Goal: Transaction & Acquisition: Purchase product/service

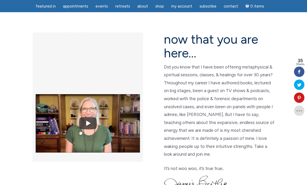
scroll to position [129, 0]
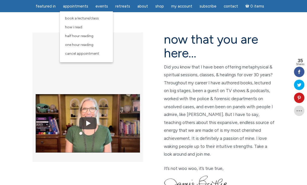
click at [93, 46] on span "One Hour Reading" at bounding box center [79, 45] width 28 height 4
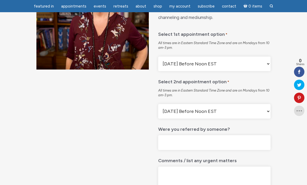
scroll to position [101, 0]
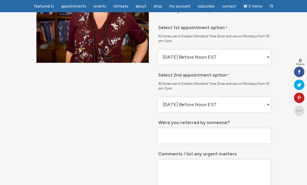
click at [261, 61] on select "Monday Before Noon EST Monday After Noon EST First Available" at bounding box center [214, 57] width 112 height 15
select select "[DATE] After Noon EST"
click at [262, 109] on select "Monday Before Noon EST Monday After Noon EST First Available" at bounding box center [214, 104] width 112 height 15
select select "[DATE] After Noon EST"
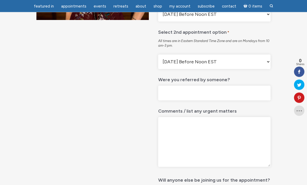
scroll to position [144, 0]
click at [191, 96] on input "Were you referred by someone?" at bounding box center [214, 93] width 112 height 15
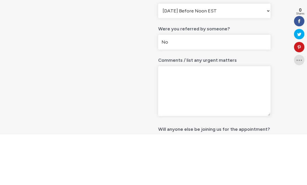
type input "No"
click at [285, 76] on div "One Hour Reading $ 725.00 I offer mediumship readings and workshops to help you…" at bounding box center [153, 159] width 307 height 525
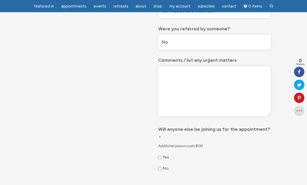
click at [171, 82] on textarea "Comments / list any urgent matters" at bounding box center [214, 91] width 112 height 50
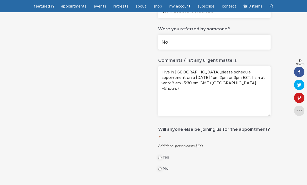
click at [263, 83] on textarea "I live in London,please schedule appointment on a Monday 1pm 2pm or 3pm EST. I …" at bounding box center [214, 91] width 112 height 50
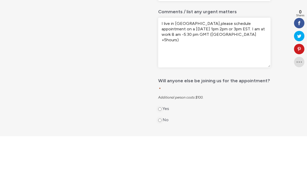
click at [216, 67] on textarea "I live in London,please schedule appointment on a Monday 1pm 2pm or 3pm EST. I …" at bounding box center [214, 92] width 112 height 50
click at [189, 67] on textarea "I live in London,please schedule appointment on a Monday 1pm 2pm or 3pm EST. I …" at bounding box center [214, 92] width 112 height 50
click at [225, 67] on textarea "I live in London,please schedule appointment on a Monday 1pm 2pm or 3pm EST. I …" at bounding box center [214, 92] width 112 height 50
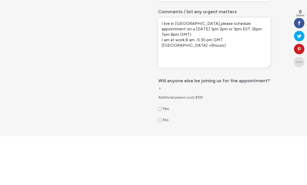
click at [266, 67] on textarea "I live in London,please schedule appointment on a Monday 1pm 2pm or 3pm EST. (6…" at bounding box center [214, 92] width 112 height 50
click at [190, 67] on textarea "I live in London,please schedule appointment on a Monday 1pm 2pm or 3pm EST. (6…" at bounding box center [214, 92] width 112 height 50
click at [224, 67] on textarea "I live in London, please schedule appointment on a Monday 1pm 2pm or 3pm EST. (…" at bounding box center [214, 92] width 112 height 50
click at [218, 67] on textarea "I live in London, please schedule the appointment on a Monday 1pm 2pm or 3pm ES…" at bounding box center [214, 92] width 112 height 50
click at [213, 67] on textarea "I live in London, please schedule the appointment on a Monday 1pm 2pm or 3pm ES…" at bounding box center [214, 92] width 112 height 50
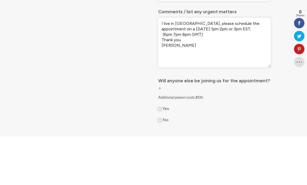
scroll to position [244, 0]
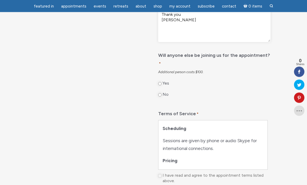
type textarea "I live in London, please schedule the appointment on a Monday 1pm 2pm or 3pm ES…"
click at [159, 94] on input "No" at bounding box center [159, 95] width 3 height 3
radio input "true"
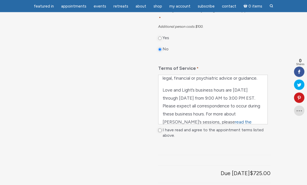
scroll to position [289, 0]
click at [161, 129] on input "I have read and agree to the appointment terms listed above." at bounding box center [159, 130] width 3 height 3
checkbox input "true"
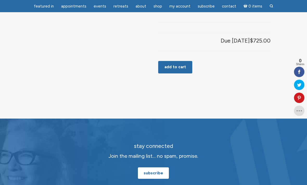
scroll to position [431, 0]
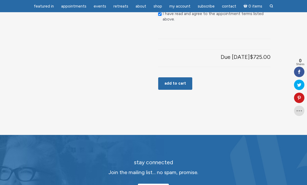
click at [176, 78] on button "Add to cart" at bounding box center [175, 83] width 34 height 12
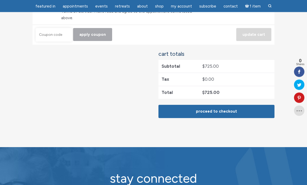
scroll to position [189, 0]
click at [215, 105] on link "Proceed to checkout" at bounding box center [216, 111] width 116 height 13
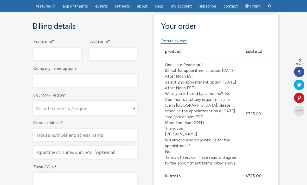
scroll to position [122, 0]
click at [54, 52] on input "First name *" at bounding box center [57, 54] width 48 height 12
type input "[PERSON_NAME]"
click at [114, 54] on input "Last name *" at bounding box center [113, 54] width 48 height 12
type input "Mehrbrodt"
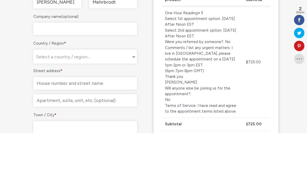
click at [80, 106] on span "Select a country / region…" at bounding box center [63, 108] width 54 height 5
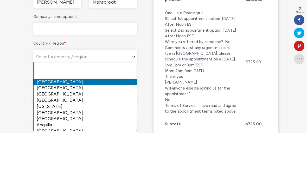
scroll to position [174, 0]
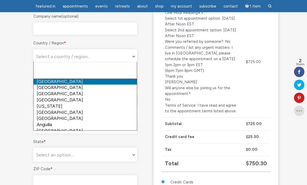
click at [65, 70] on input "text" at bounding box center [85, 70] width 101 height 15
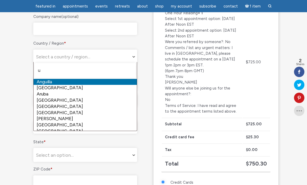
type input "uk"
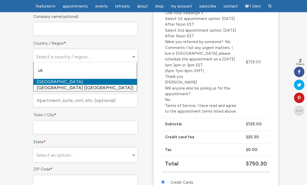
select select "GB"
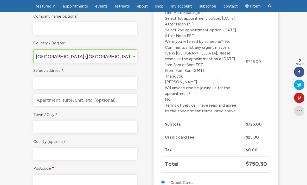
click at [84, 82] on input "Street address *" at bounding box center [85, 83] width 104 height 12
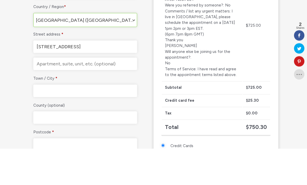
type input "[STREET_ADDRESS]"
click at [67, 94] on input "Apartment, suite, unit, etc. (optional)" at bounding box center [85, 100] width 104 height 12
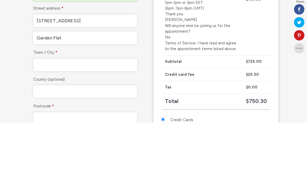
type input "Garden Flat"
click at [74, 121] on input "Town / City *" at bounding box center [85, 127] width 104 height 12
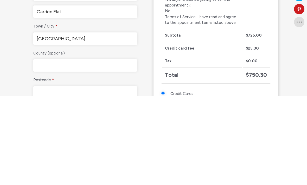
type input "[GEOGRAPHIC_DATA]"
click at [70, 148] on input "County (optional)" at bounding box center [85, 154] width 104 height 12
type input "A"
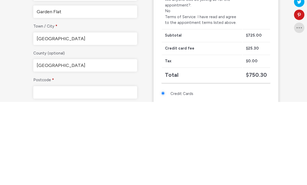
scroll to position [180, 0]
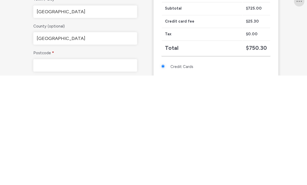
type input "[GEOGRAPHIC_DATA]"
click at [73, 169] on input "Postcode *" at bounding box center [85, 175] width 104 height 12
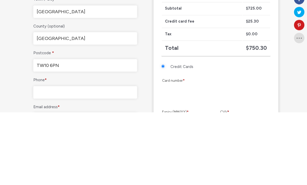
scroll to position [217, 0]
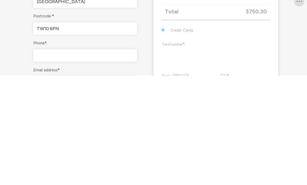
type input "TW10 6PN"
click at [68, 159] on input "Phone *" at bounding box center [85, 165] width 104 height 12
type input "0"
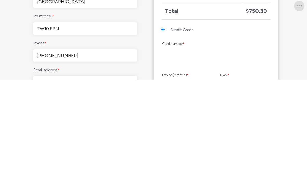
scroll to position [228, 0]
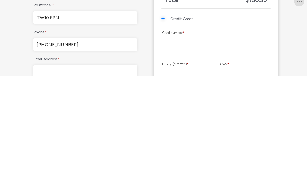
type input "[PHONE_NUMBER]"
click at [74, 175] on input "Email address *" at bounding box center [85, 181] width 104 height 12
type input "[PERSON_NAME][EMAIL_ADDRESS][DOMAIN_NAME]"
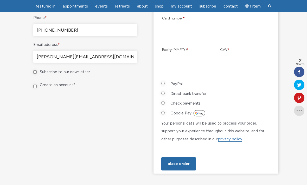
scroll to position [358, 0]
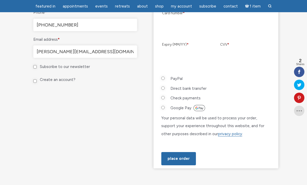
click at [164, 78] on input "PayPal" at bounding box center [162, 78] width 3 height 3
radio input "true"
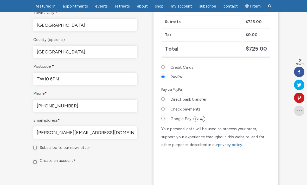
scroll to position [276, 0]
click at [164, 66] on input "Credit Cards" at bounding box center [162, 67] width 3 height 3
radio input "true"
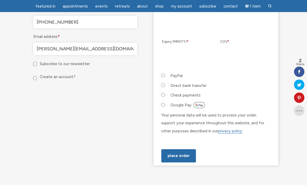
scroll to position [360, 0]
click at [179, 163] on button "Place order" at bounding box center [178, 155] width 35 height 13
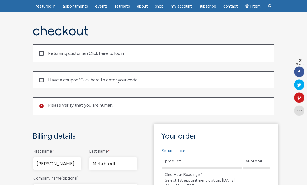
scroll to position [0, 0]
